Goal: Task Accomplishment & Management: Complete application form

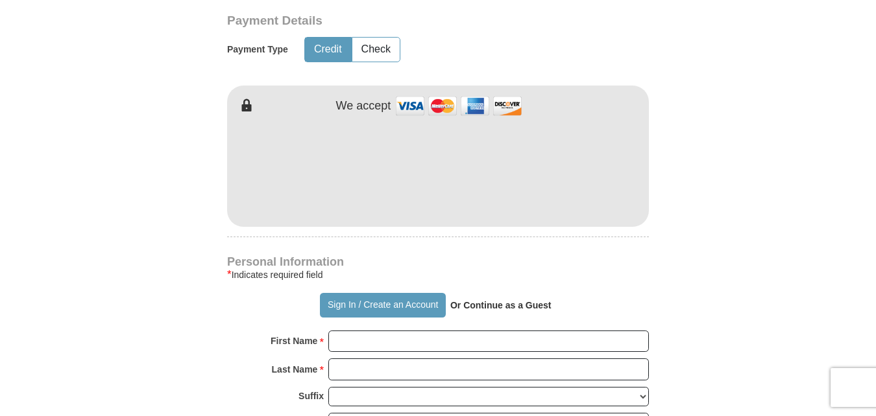
scroll to position [713, 0]
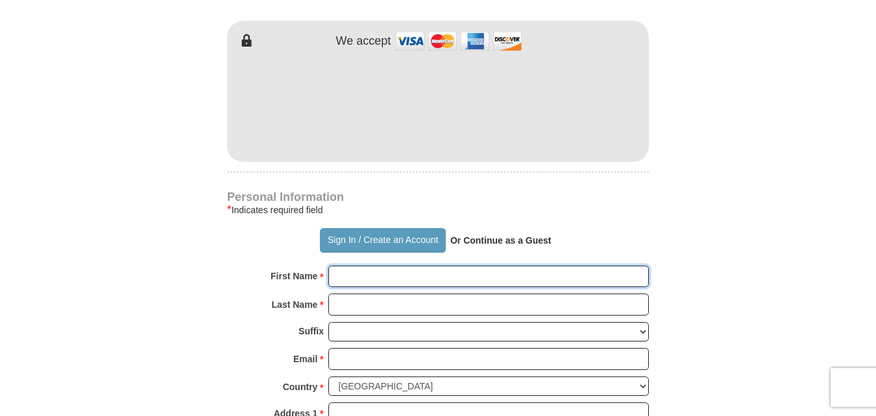
click at [347, 279] on input "First Name *" at bounding box center [488, 277] width 320 height 22
type input "[PERSON_NAME]"
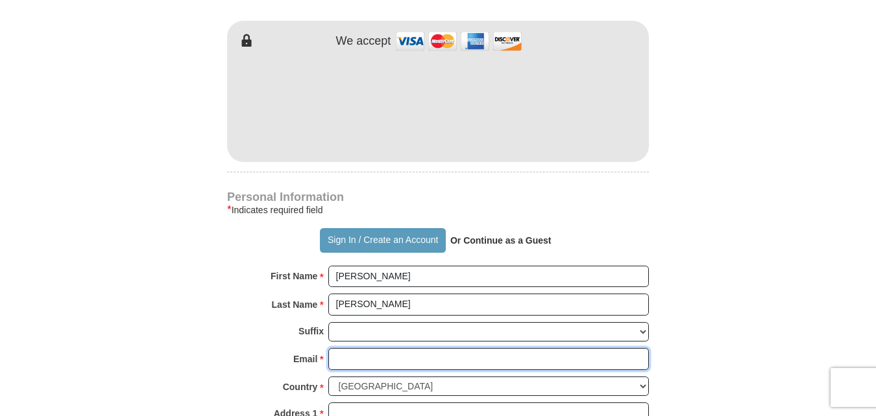
type input "[EMAIL_ADDRESS][DOMAIN_NAME]"
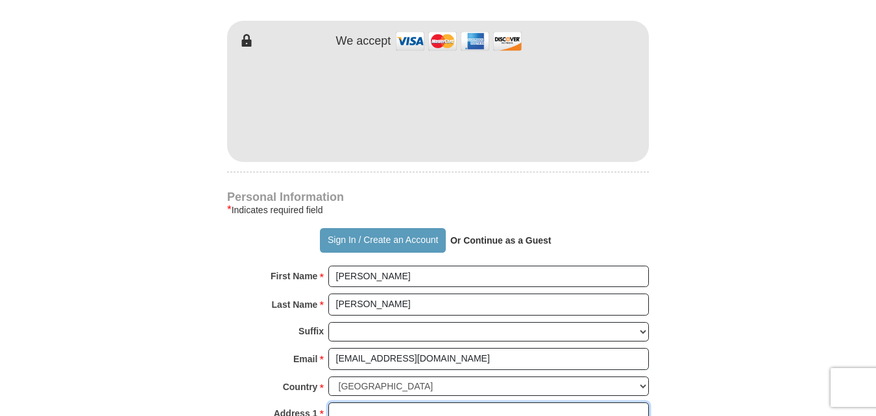
type input "[STREET_ADDRESS]"
type input "[PERSON_NAME]"
type input "29642"
type input "8644190401"
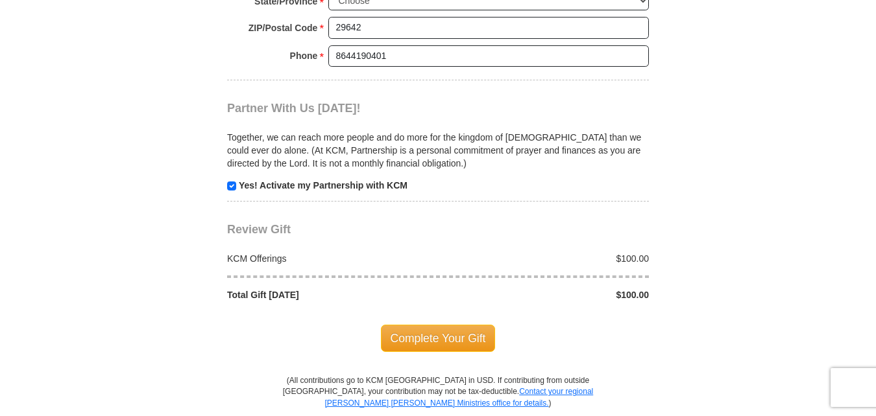
scroll to position [1232, 0]
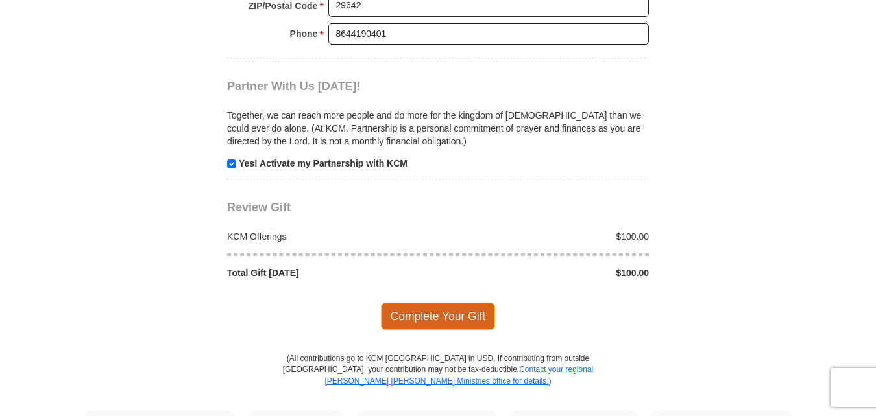
click at [447, 311] on span "Complete Your Gift" at bounding box center [438, 316] width 115 height 27
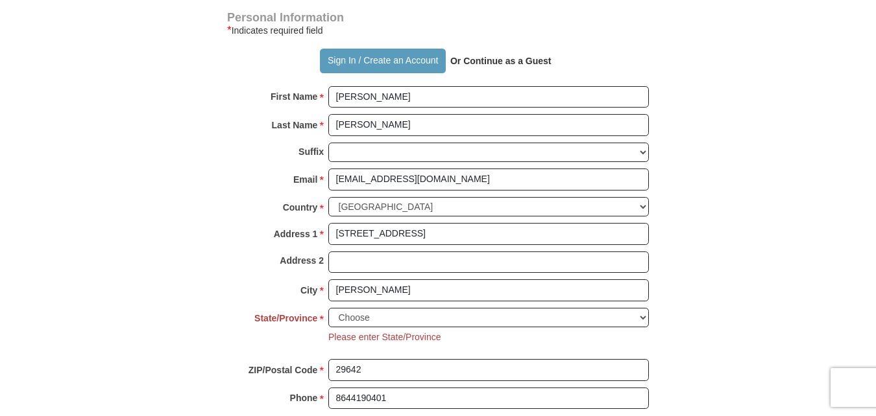
scroll to position [865, 0]
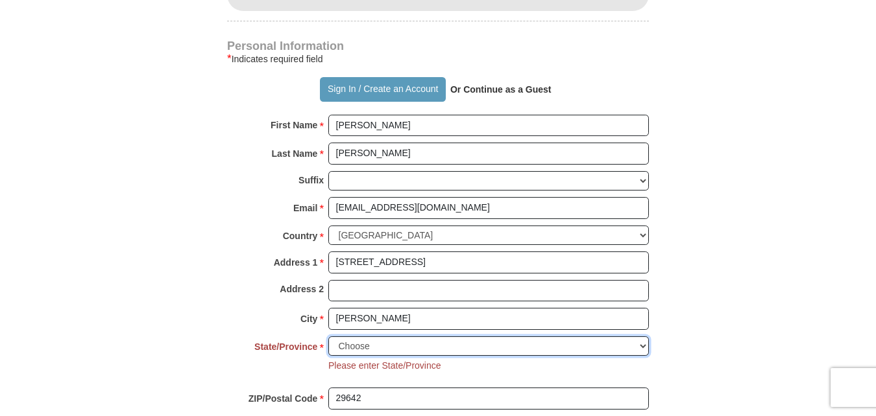
click at [642, 348] on select "Choose [US_STATE] [US_STATE] [US_STATE] [US_STATE] [US_STATE] Armed Forces Amer…" at bounding box center [488, 347] width 320 height 20
select select "SC"
click at [328, 337] on select "Choose [US_STATE] [US_STATE] [US_STATE] [US_STATE] [US_STATE] Armed Forces Amer…" at bounding box center [488, 347] width 320 height 20
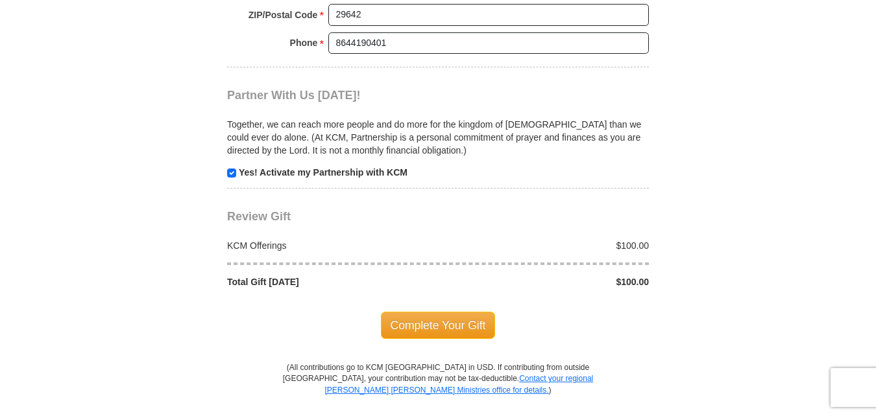
scroll to position [1254, 0]
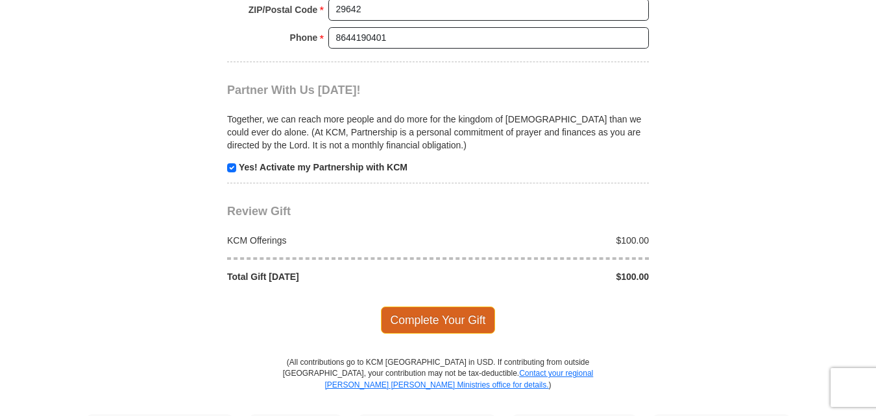
click at [453, 320] on span "Complete Your Gift" at bounding box center [438, 320] width 115 height 27
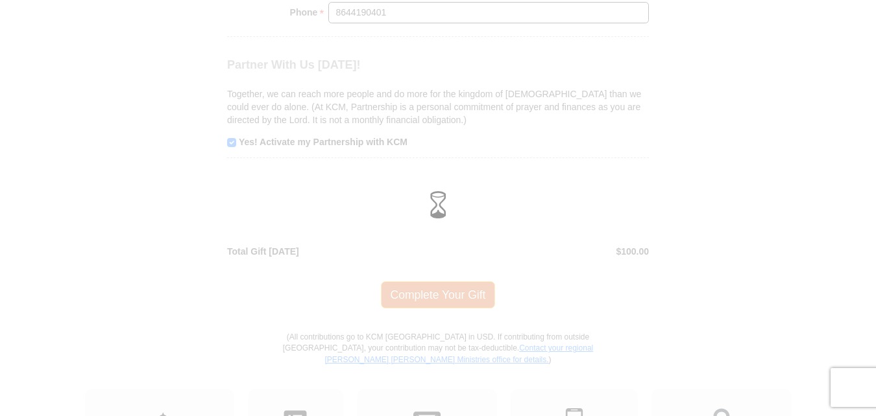
scroll to position [1228, 0]
